Goal: Task Accomplishment & Management: Manage account settings

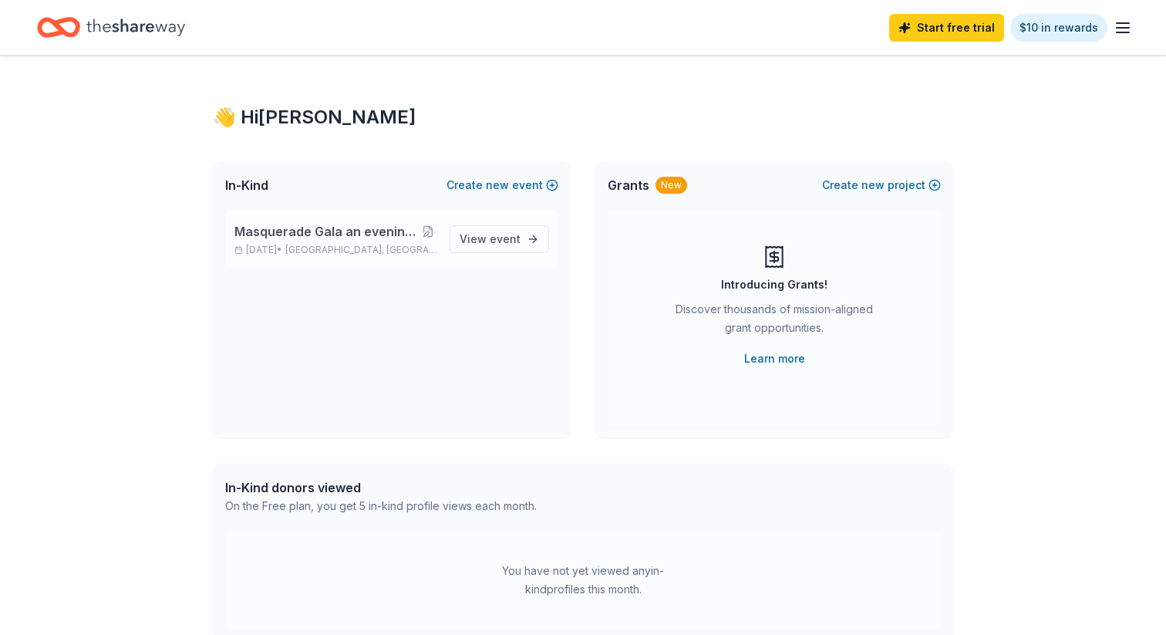
click at [356, 238] on span "Masquerade Gala an evening of mystery and impact" at bounding box center [326, 231] width 185 height 19
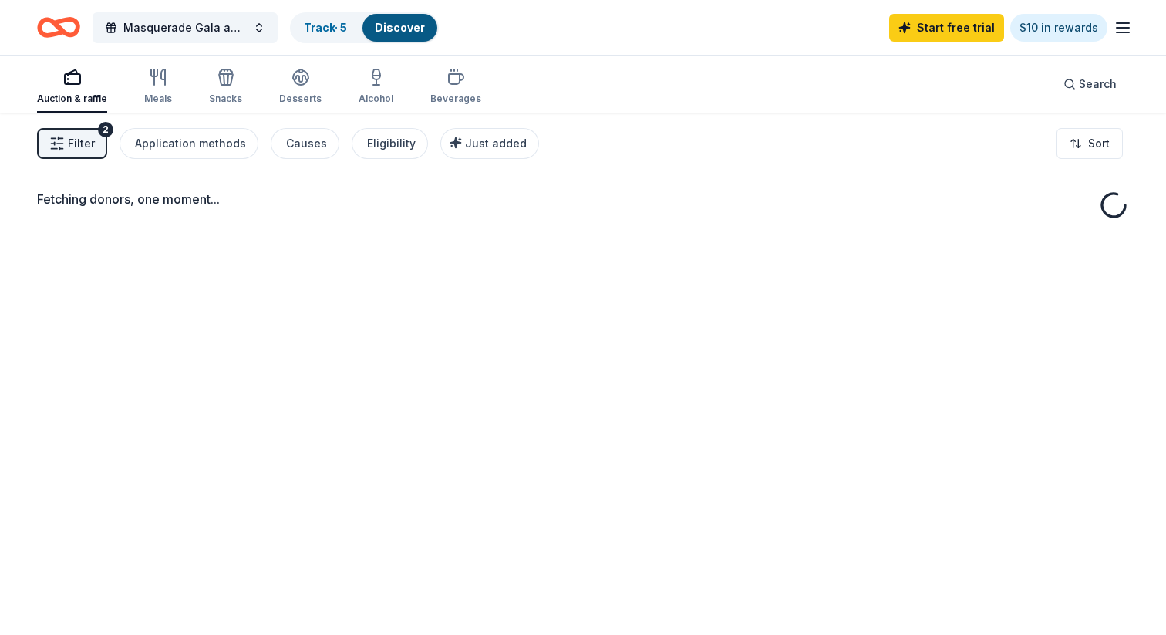
click at [340, 224] on div "Fetching donors, one moment..." at bounding box center [583, 208] width 1092 height 37
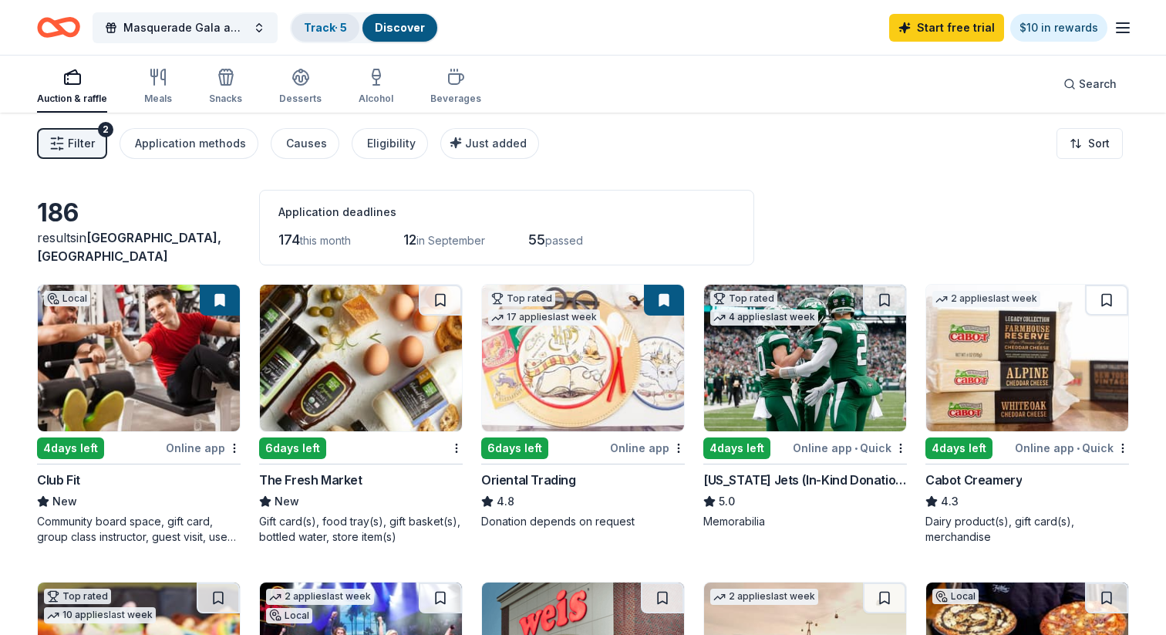
click at [310, 26] on link "Track · 5" at bounding box center [325, 27] width 43 height 13
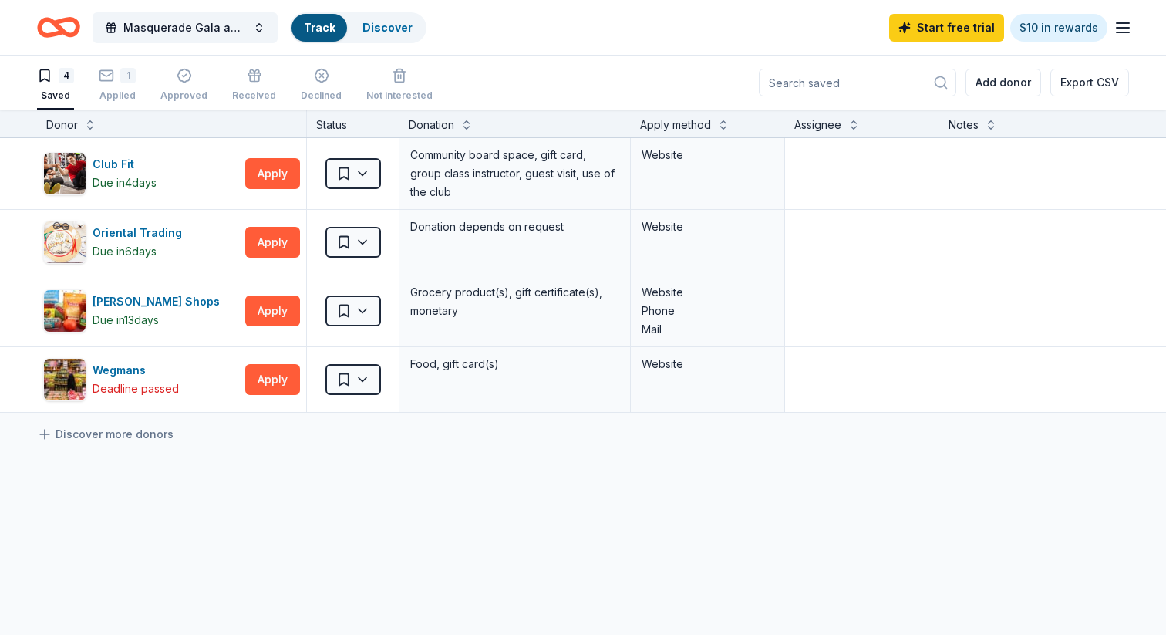
scroll to position [1, 0]
